Goal: Information Seeking & Learning: Learn about a topic

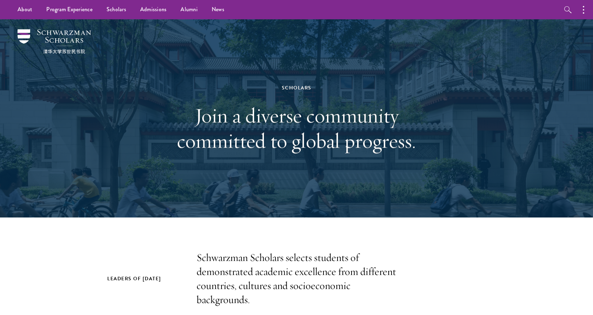
click at [25, 73] on div at bounding box center [296, 118] width 593 height 198
click at [46, 33] on img at bounding box center [55, 41] width 74 height 25
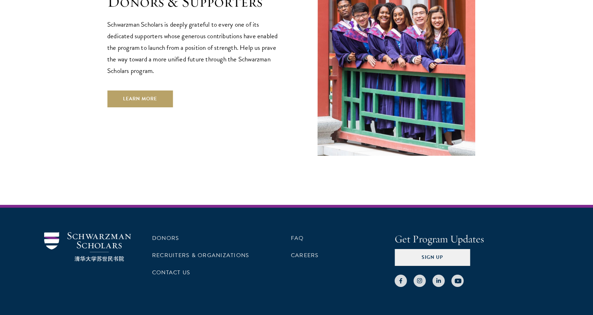
scroll to position [2100, 0]
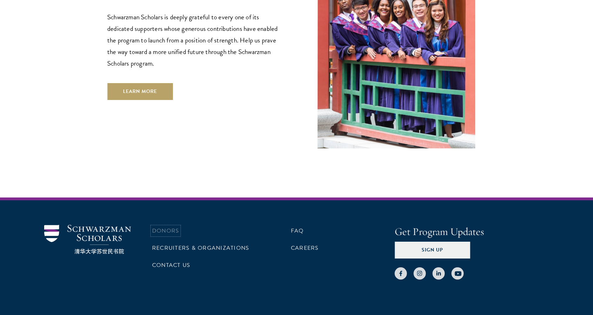
click at [167, 226] on link "Donors" at bounding box center [165, 230] width 27 height 8
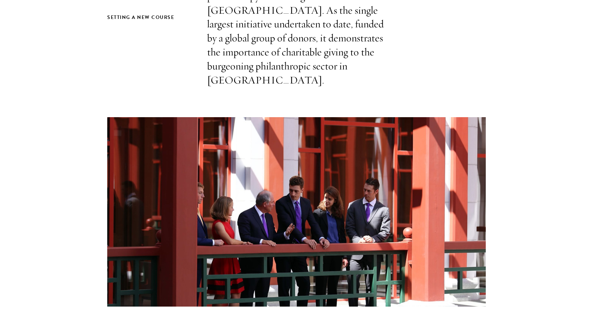
scroll to position [267, 0]
